Goal: Information Seeking & Learning: Learn about a topic

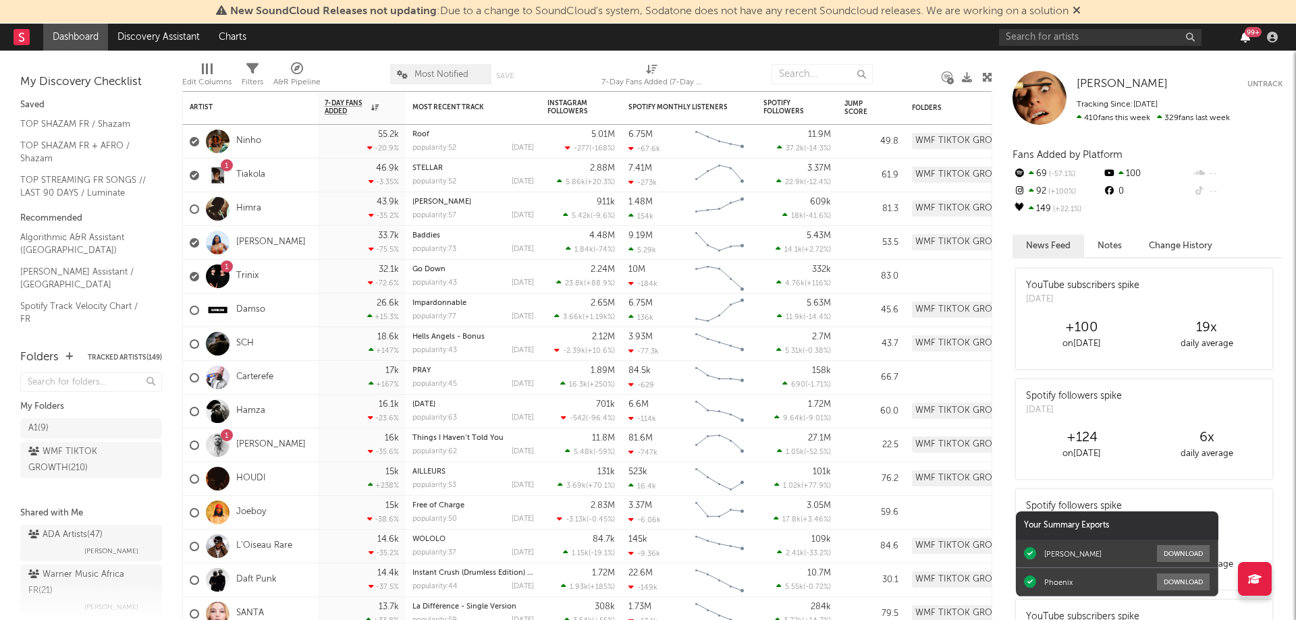
click at [1245, 38] on icon "button" at bounding box center [1244, 37] width 9 height 11
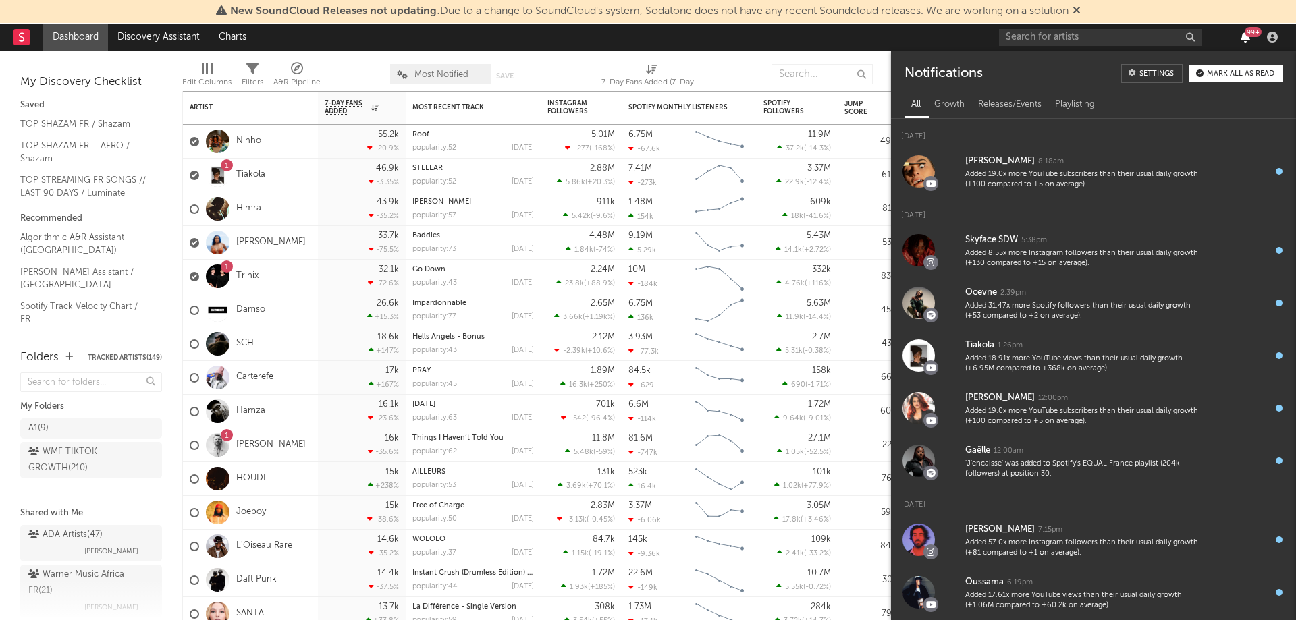
click at [1243, 35] on icon "button" at bounding box center [1244, 37] width 9 height 11
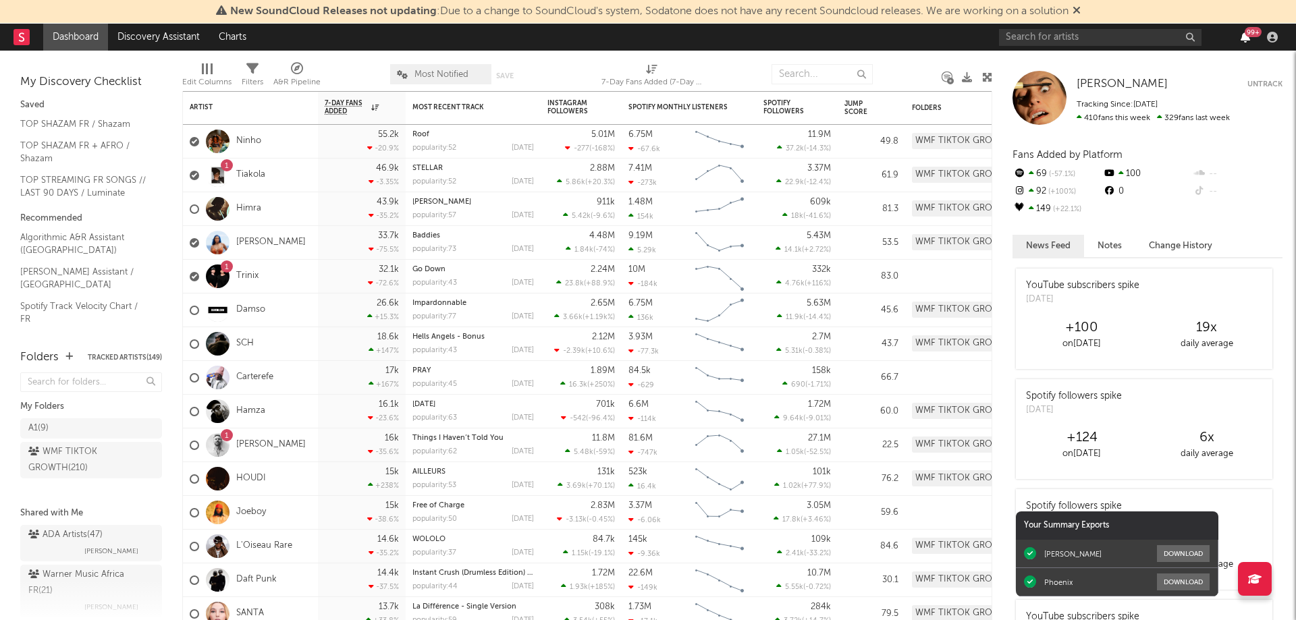
click at [1243, 35] on icon "button" at bounding box center [1244, 37] width 9 height 11
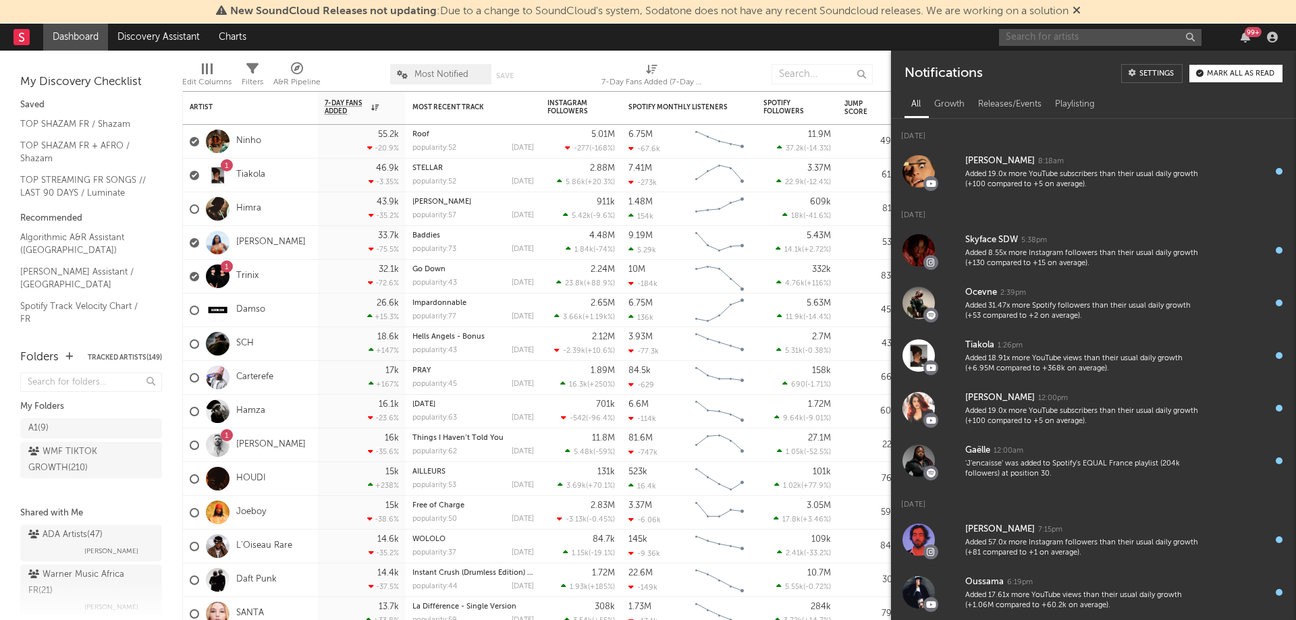
click at [1030, 40] on input "text" at bounding box center [1100, 37] width 202 height 17
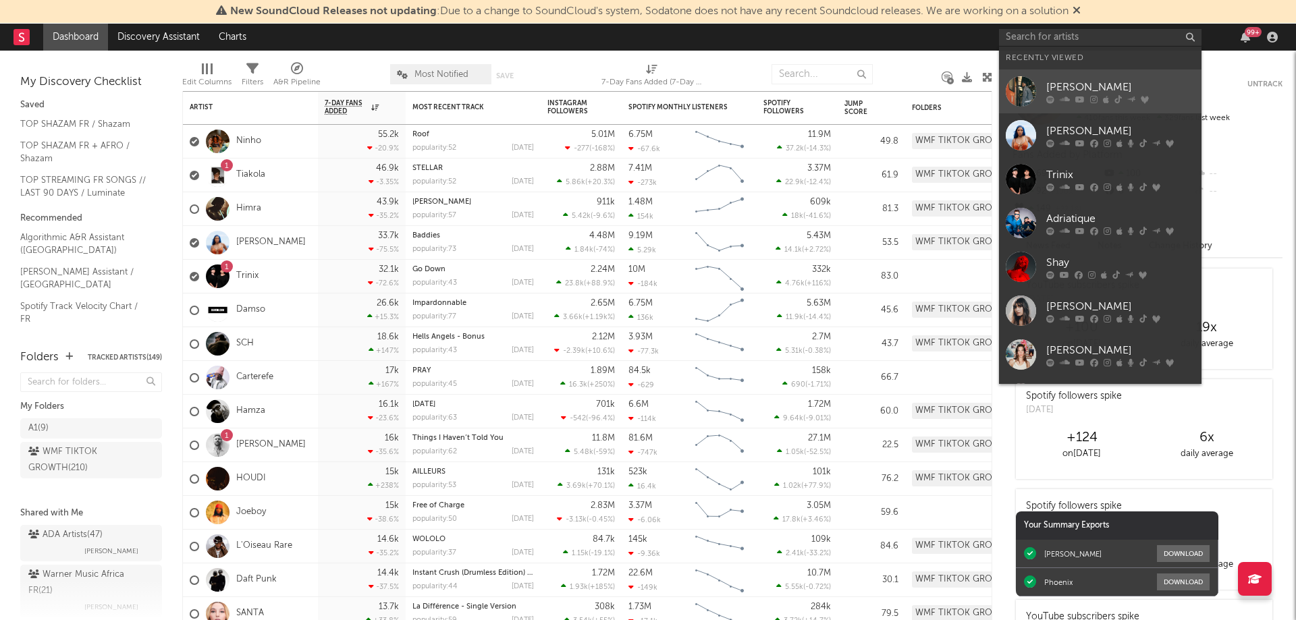
click at [1090, 96] on icon at bounding box center [1093, 99] width 7 height 8
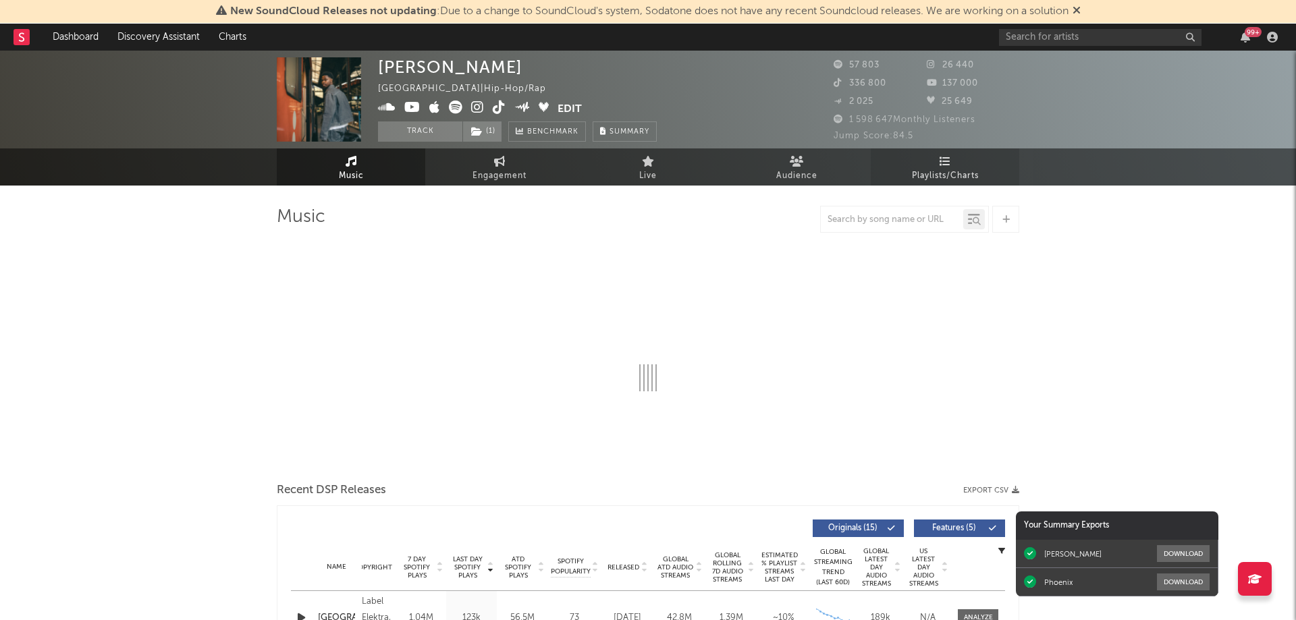
click at [941, 175] on span "Playlists/Charts" at bounding box center [945, 176] width 67 height 16
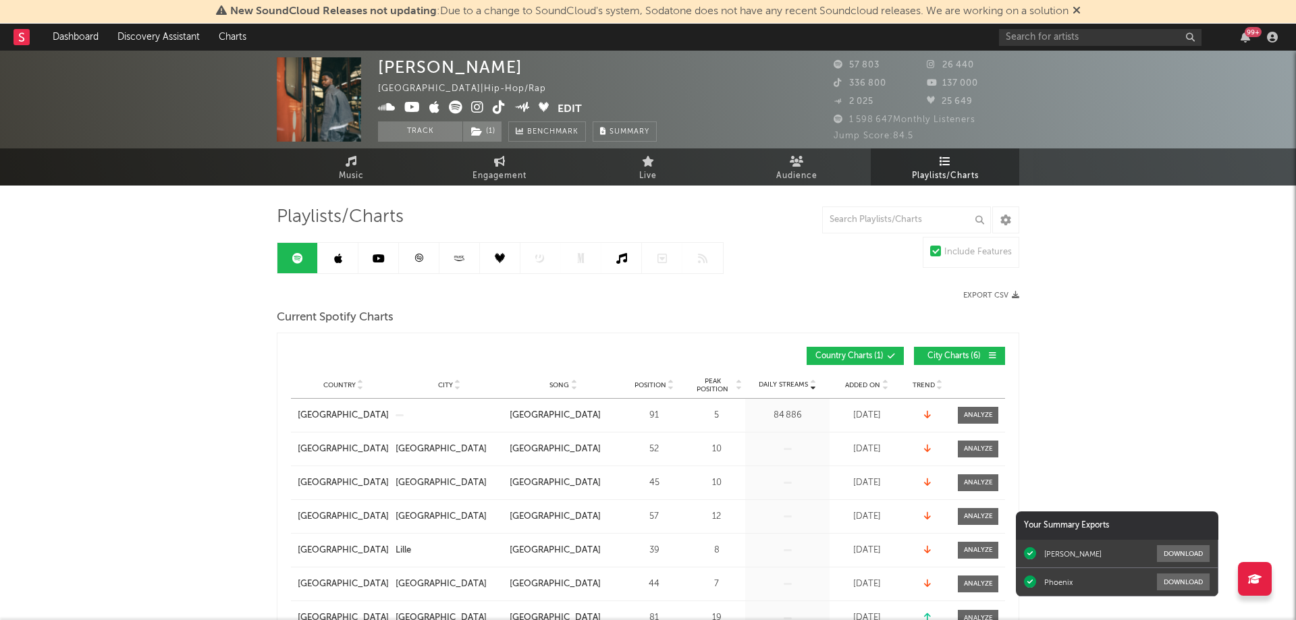
click at [415, 259] on icon at bounding box center [419, 258] width 10 height 10
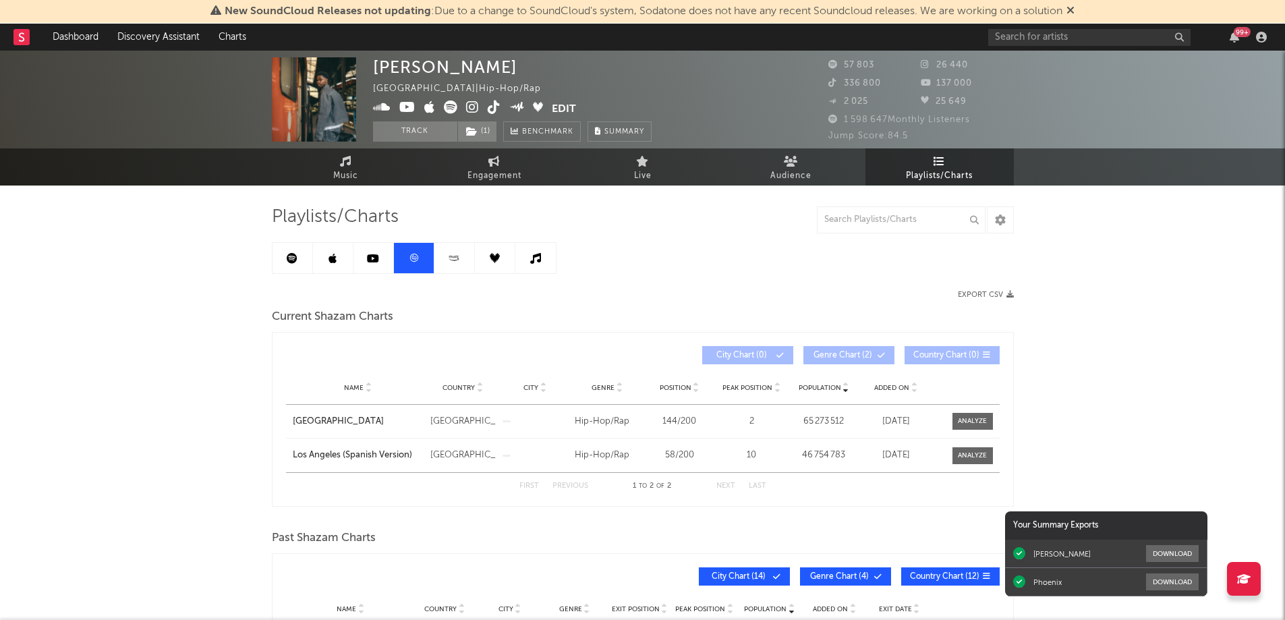
click at [293, 262] on icon at bounding box center [292, 258] width 11 height 11
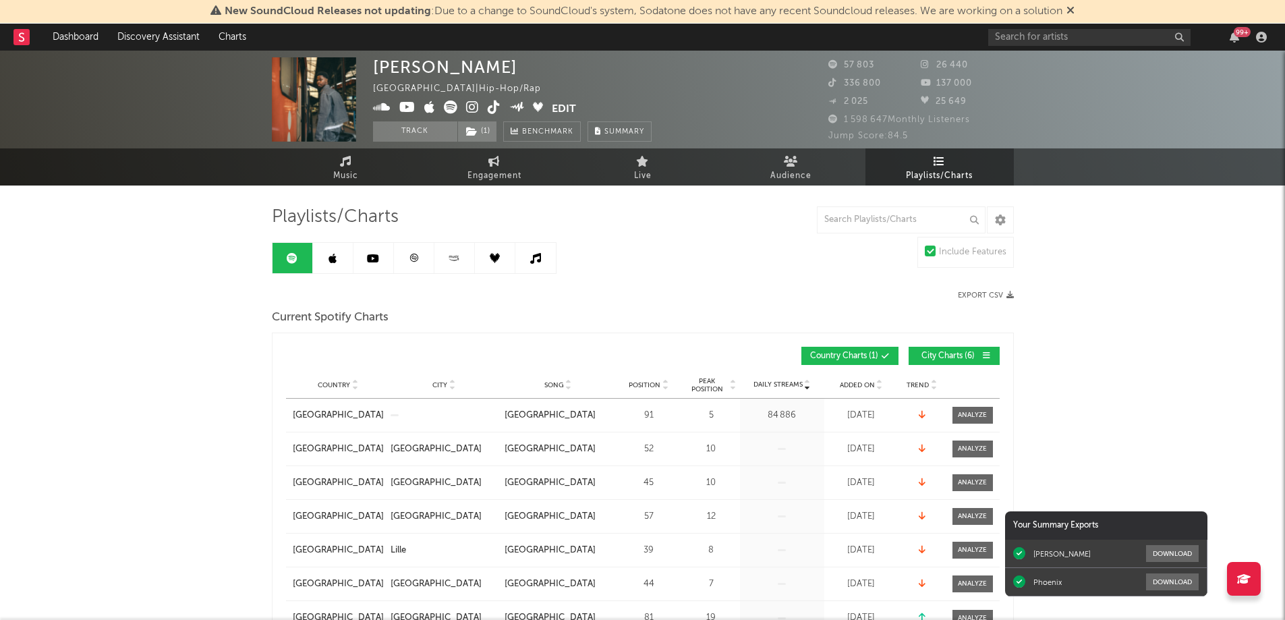
click at [862, 387] on span "Added On" at bounding box center [857, 385] width 35 height 8
click at [862, 382] on span "Added On" at bounding box center [857, 385] width 35 height 8
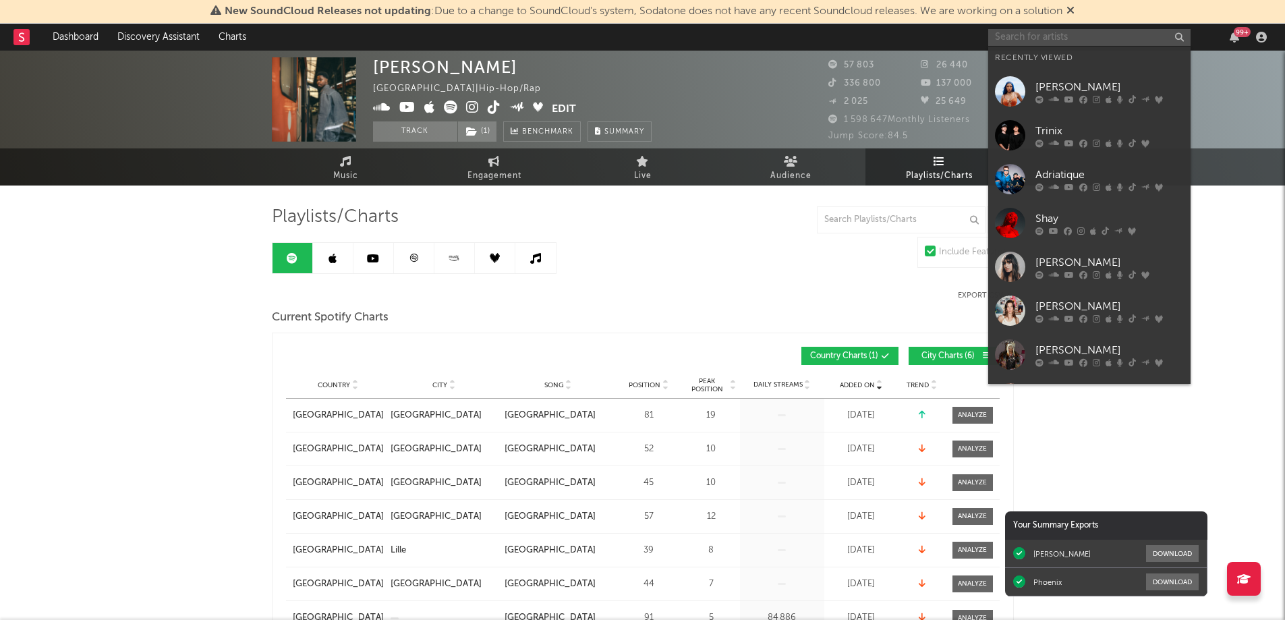
click at [1038, 34] on input "text" at bounding box center [1090, 37] width 202 height 17
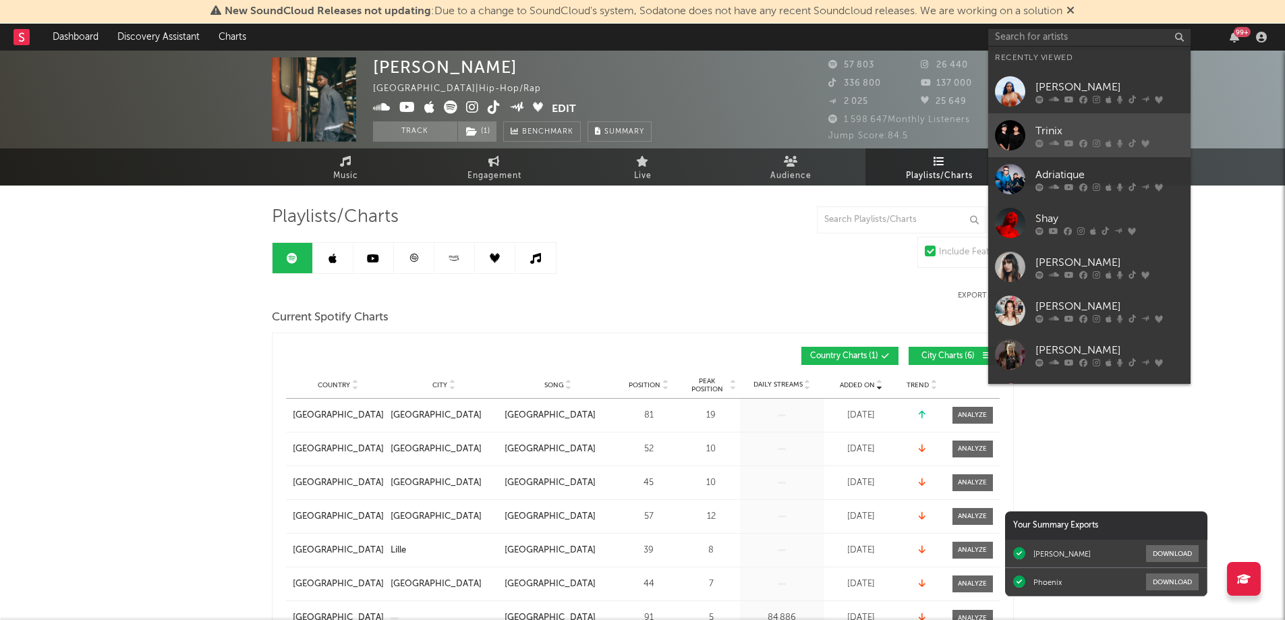
click at [1071, 141] on icon at bounding box center [1069, 143] width 9 height 8
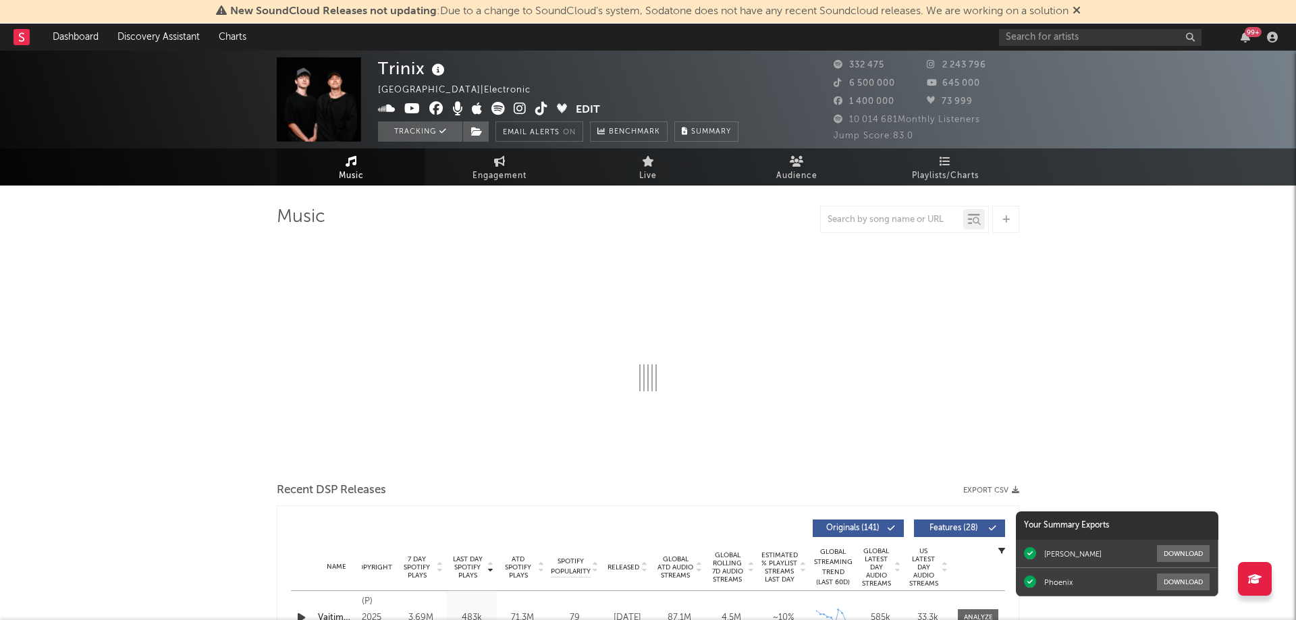
select select "6m"
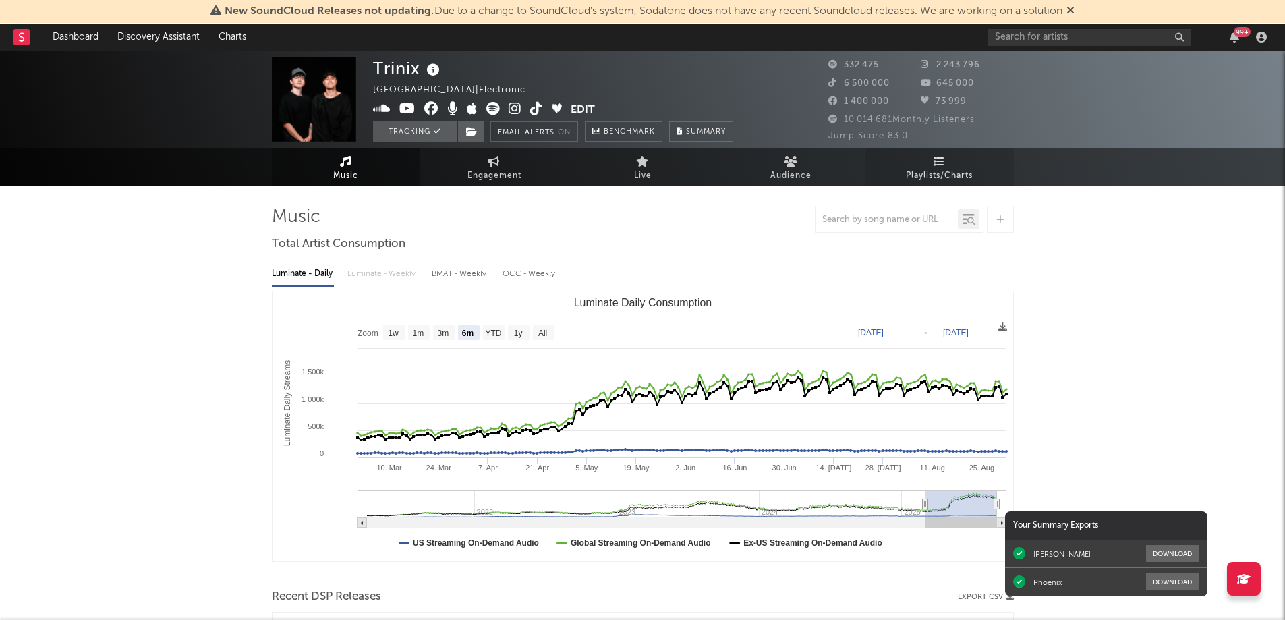
click at [933, 165] on link "Playlists/Charts" at bounding box center [940, 166] width 148 height 37
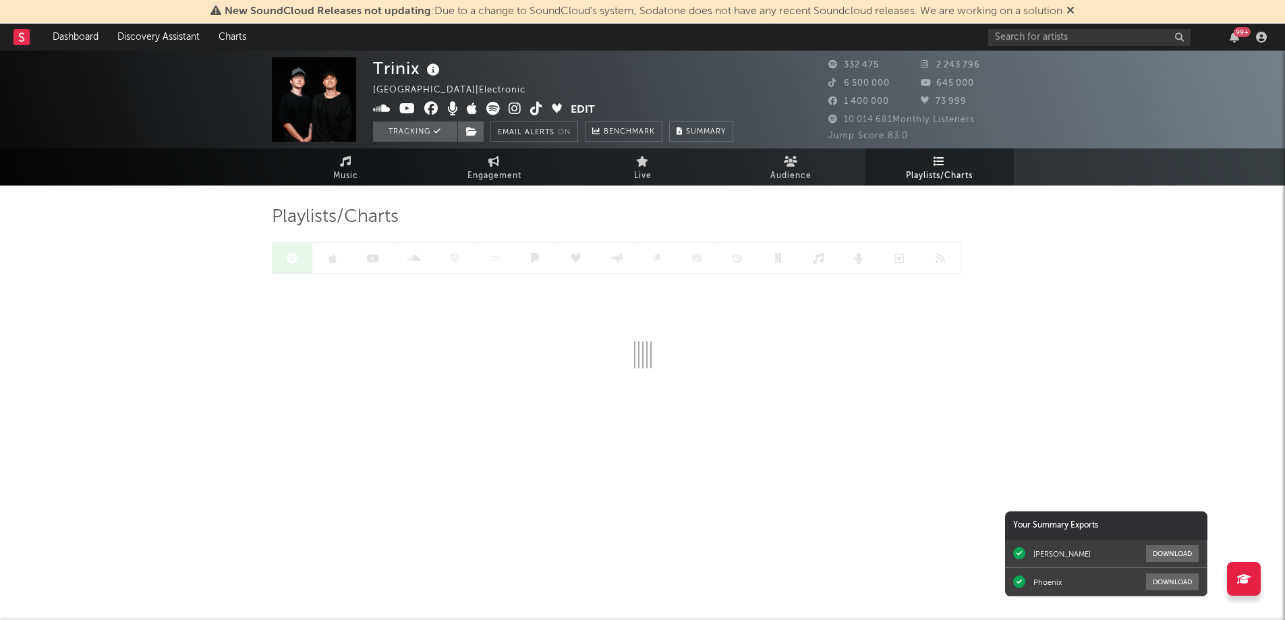
click at [941, 173] on span "Playlists/Charts" at bounding box center [939, 176] width 67 height 16
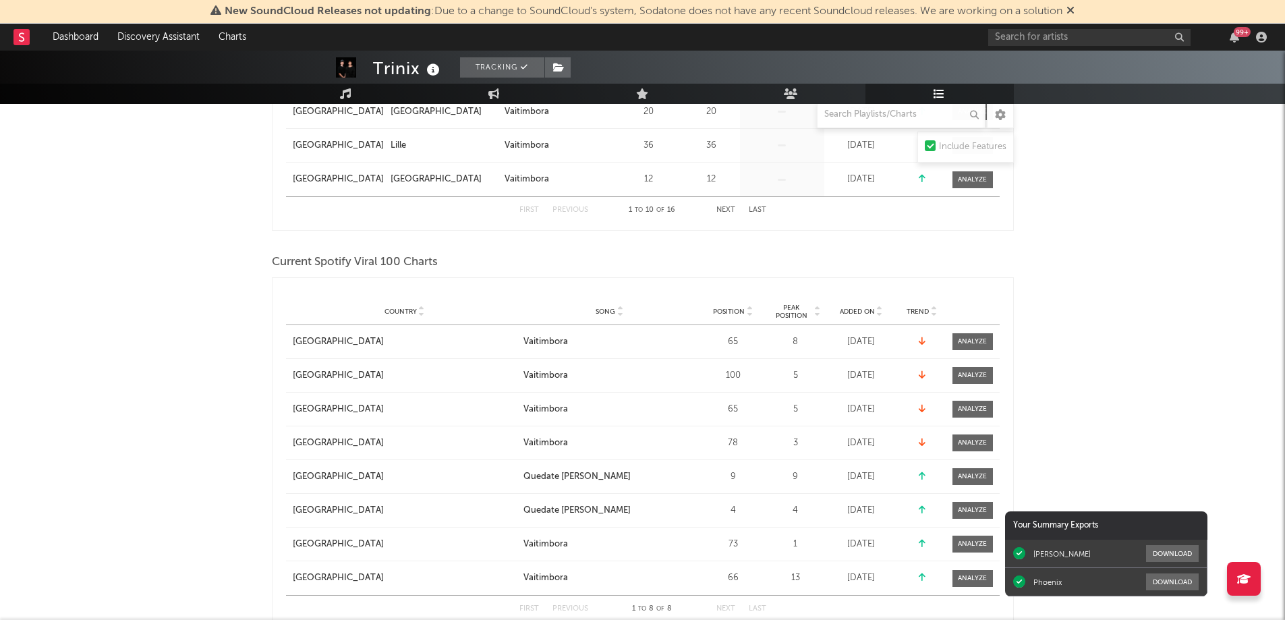
scroll to position [877, 0]
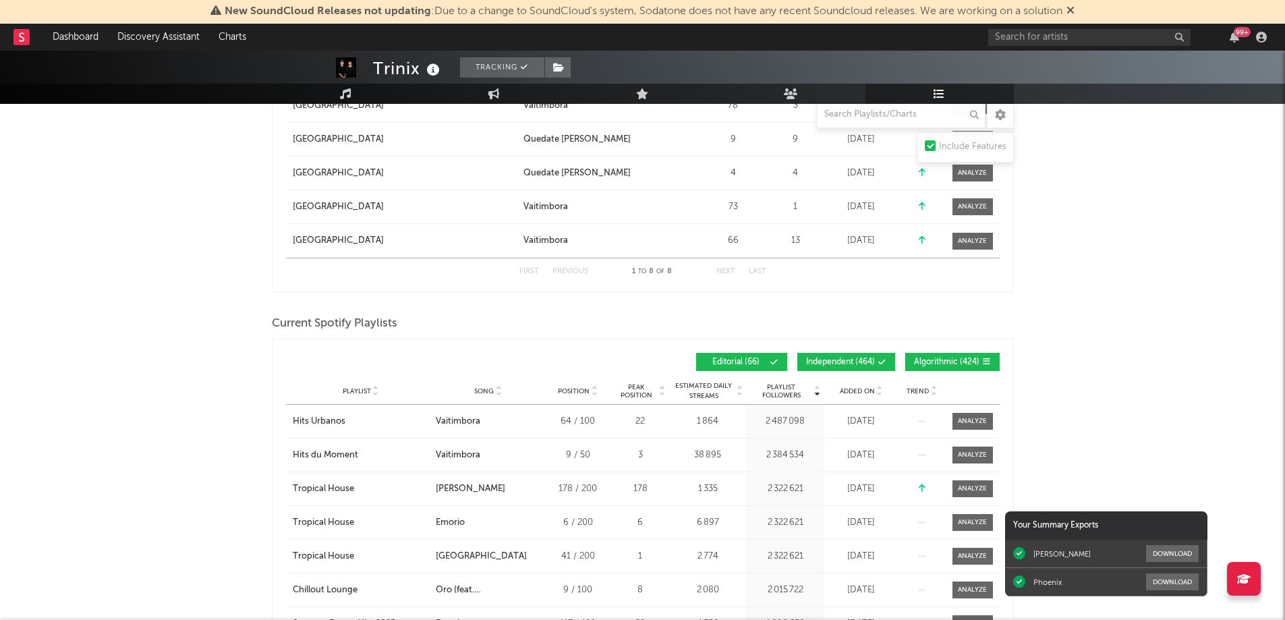
click at [875, 393] on div at bounding box center [879, 391] width 8 height 10
click at [870, 391] on span "Added On" at bounding box center [857, 391] width 35 height 8
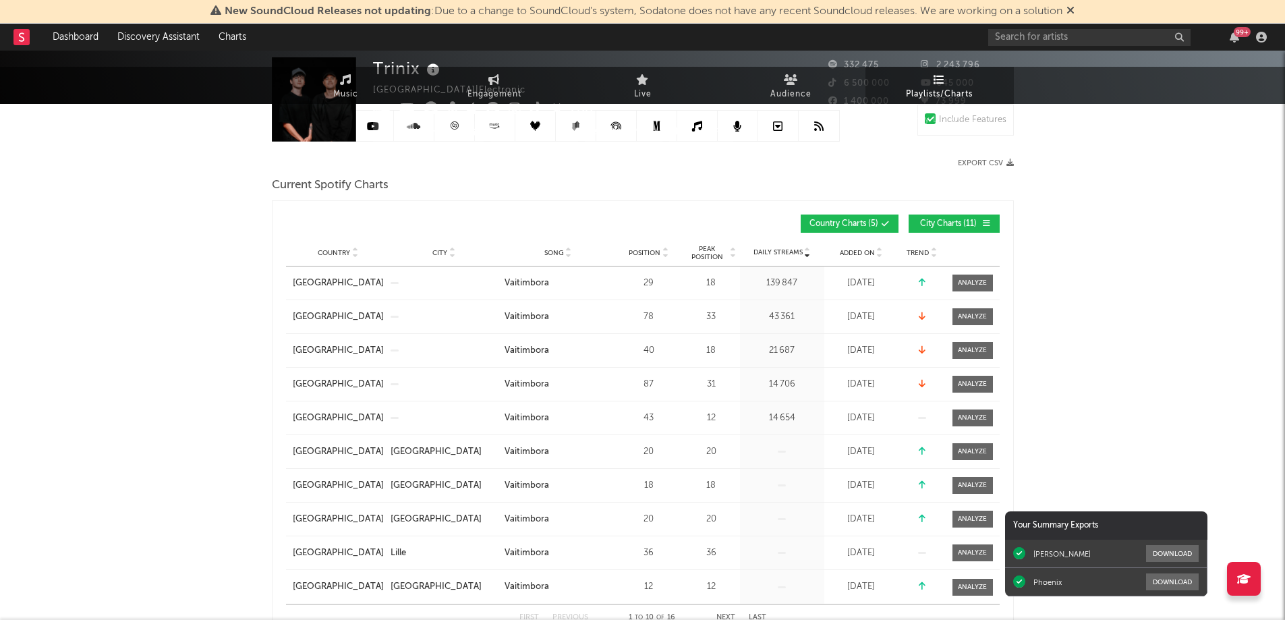
scroll to position [0, 0]
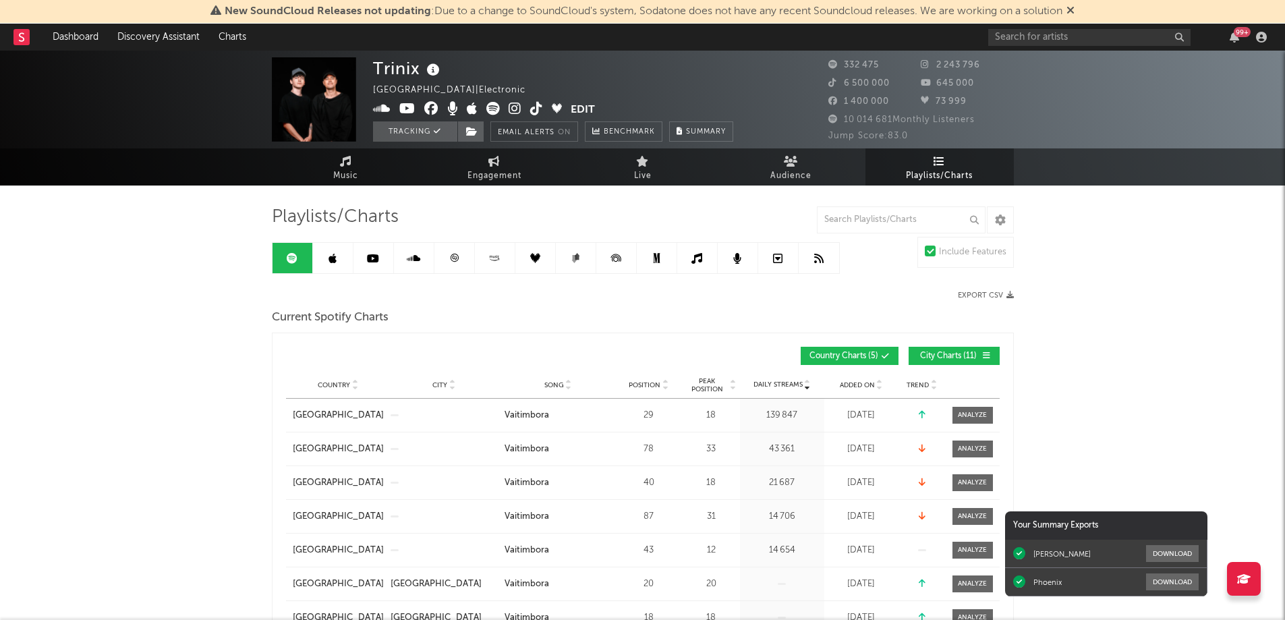
click at [455, 255] on icon at bounding box center [454, 258] width 10 height 10
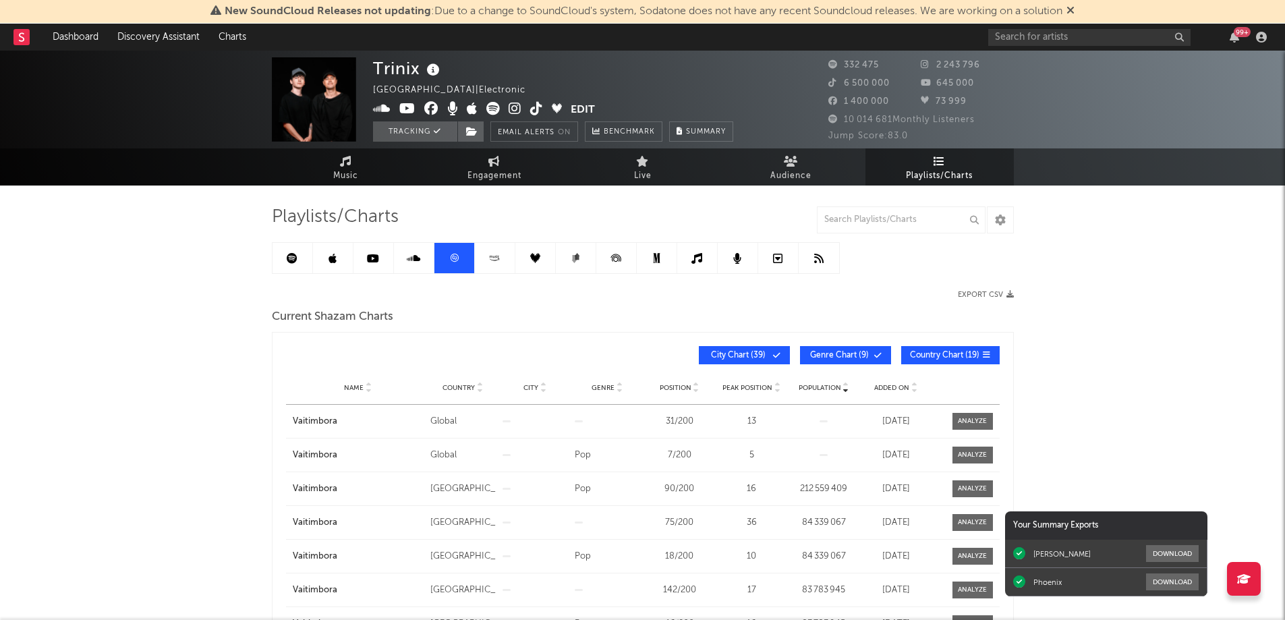
click at [900, 387] on span "Added On" at bounding box center [892, 388] width 35 height 8
click at [1231, 36] on icon "button" at bounding box center [1234, 37] width 9 height 11
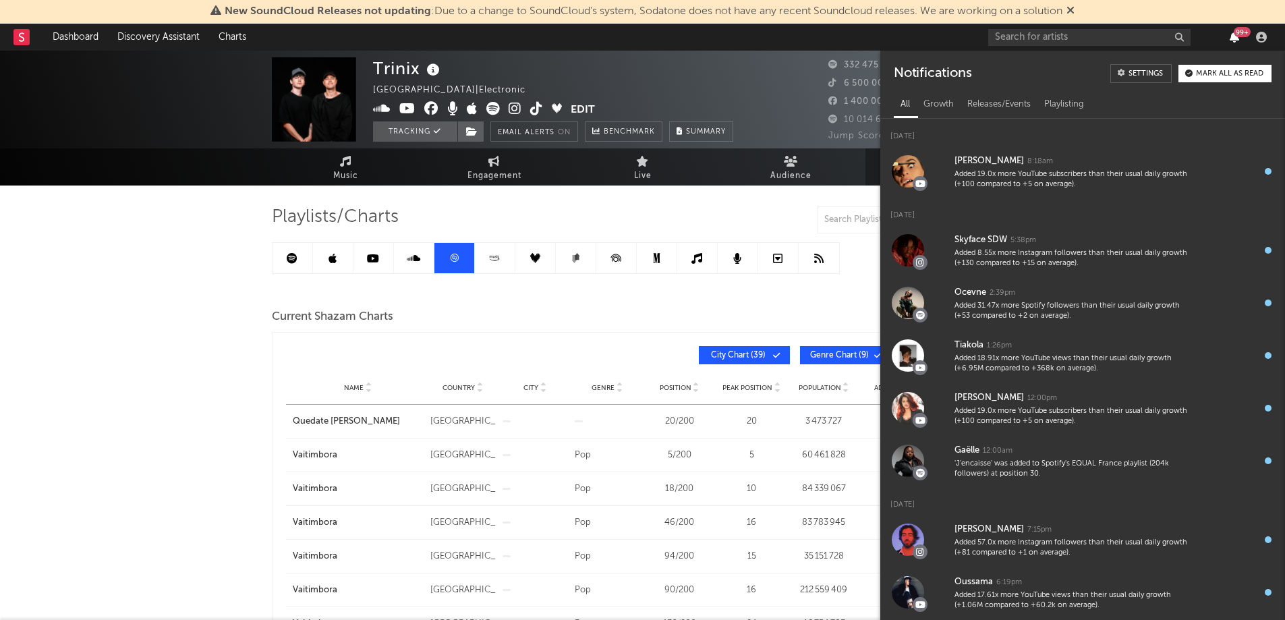
click at [1234, 40] on icon "button" at bounding box center [1234, 37] width 9 height 11
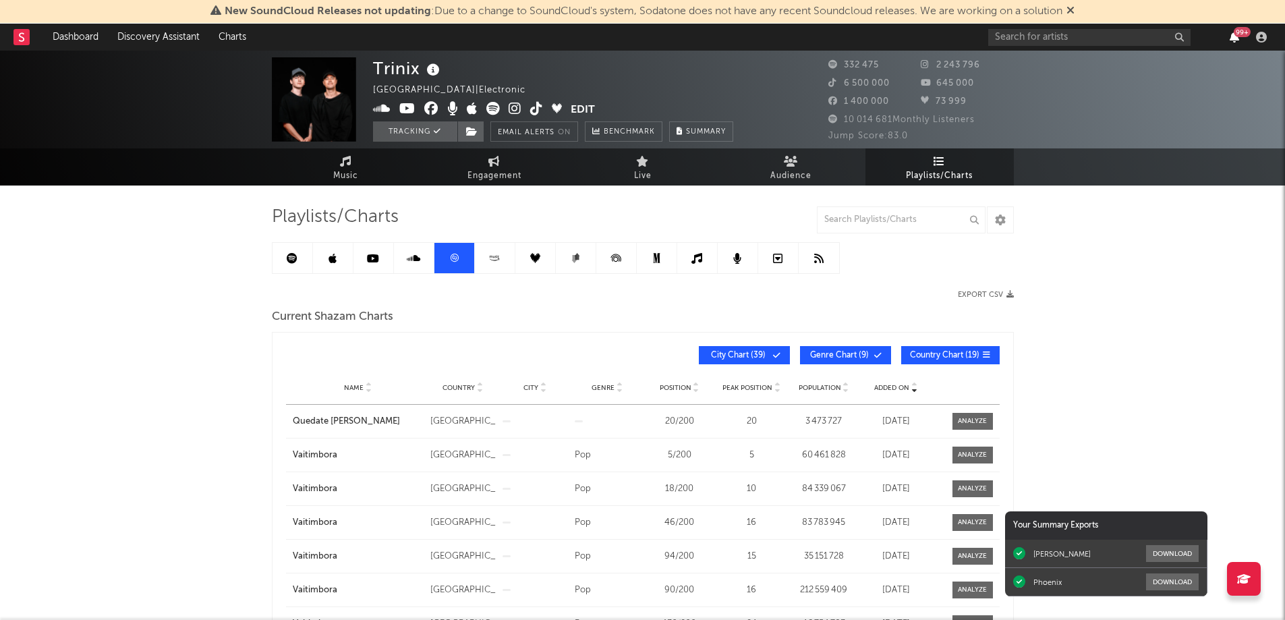
click at [1234, 40] on icon "button" at bounding box center [1234, 37] width 9 height 11
